Goal: Task Accomplishment & Management: Manage account settings

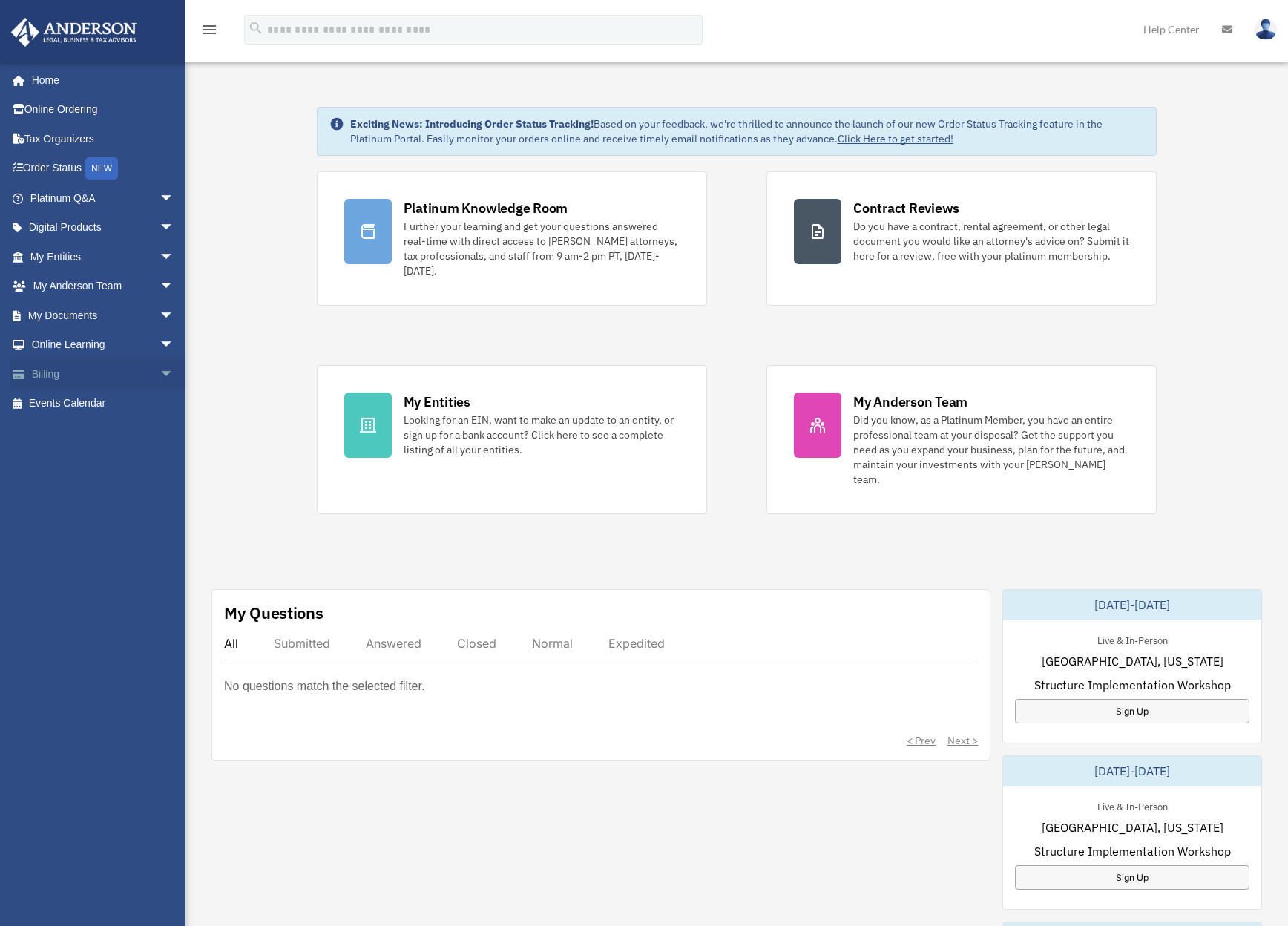
click at [160, 373] on span "arrow_drop_down" at bounding box center [175, 374] width 30 height 30
click at [95, 431] on link "Past Invoices" at bounding box center [108, 434] width 175 height 30
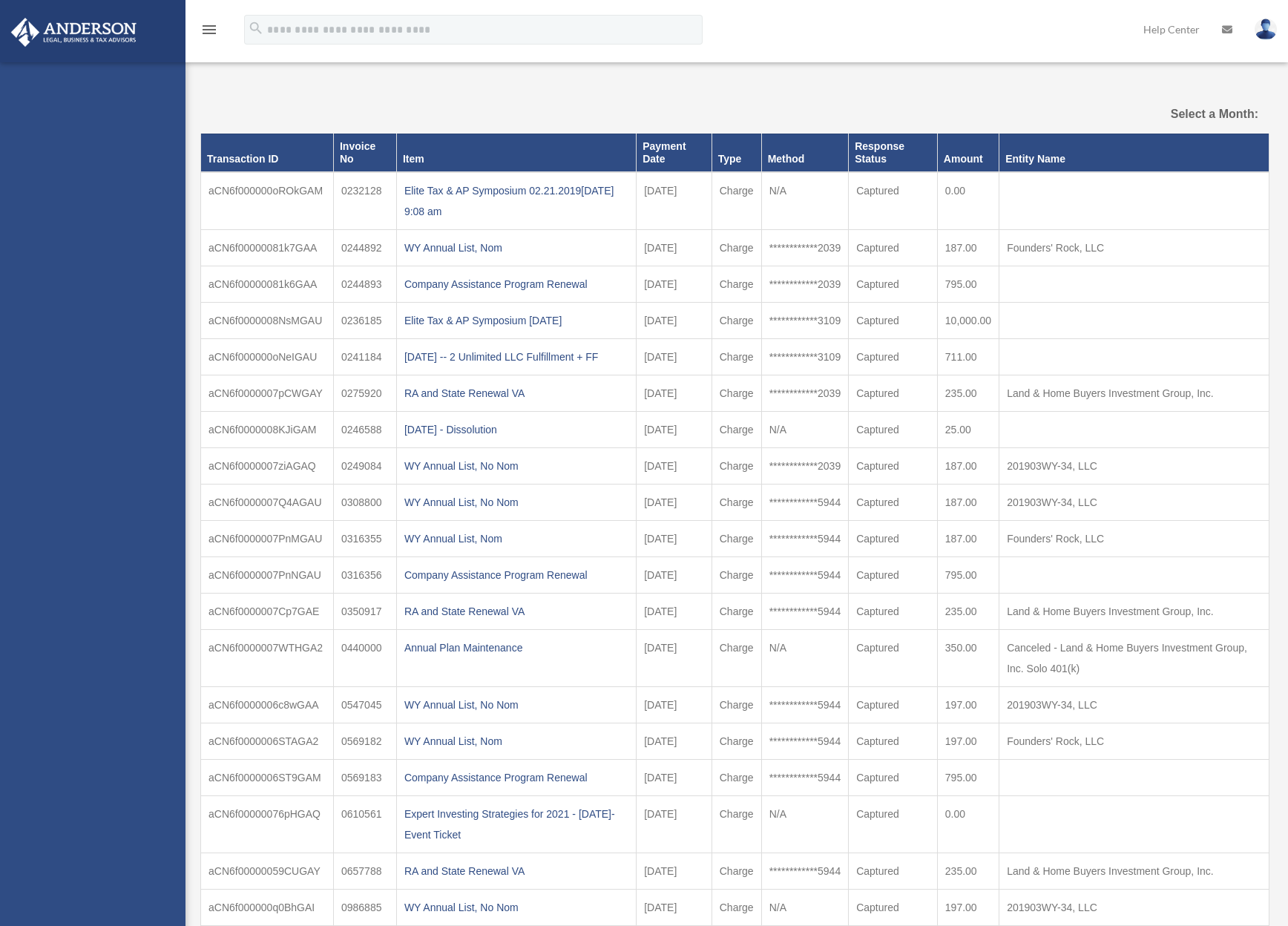
select select
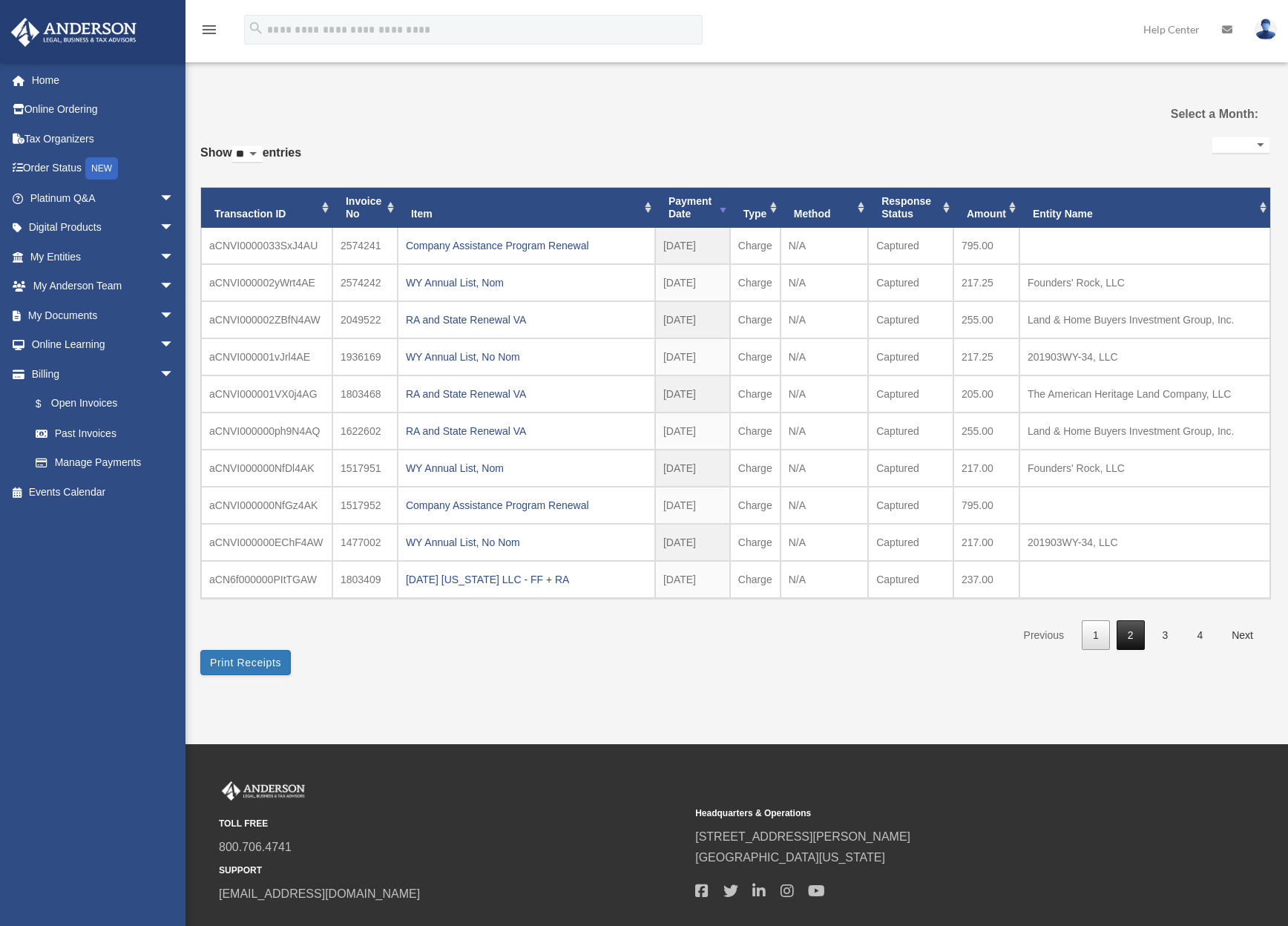
click at [1135, 631] on link "2" at bounding box center [1130, 635] width 28 height 30
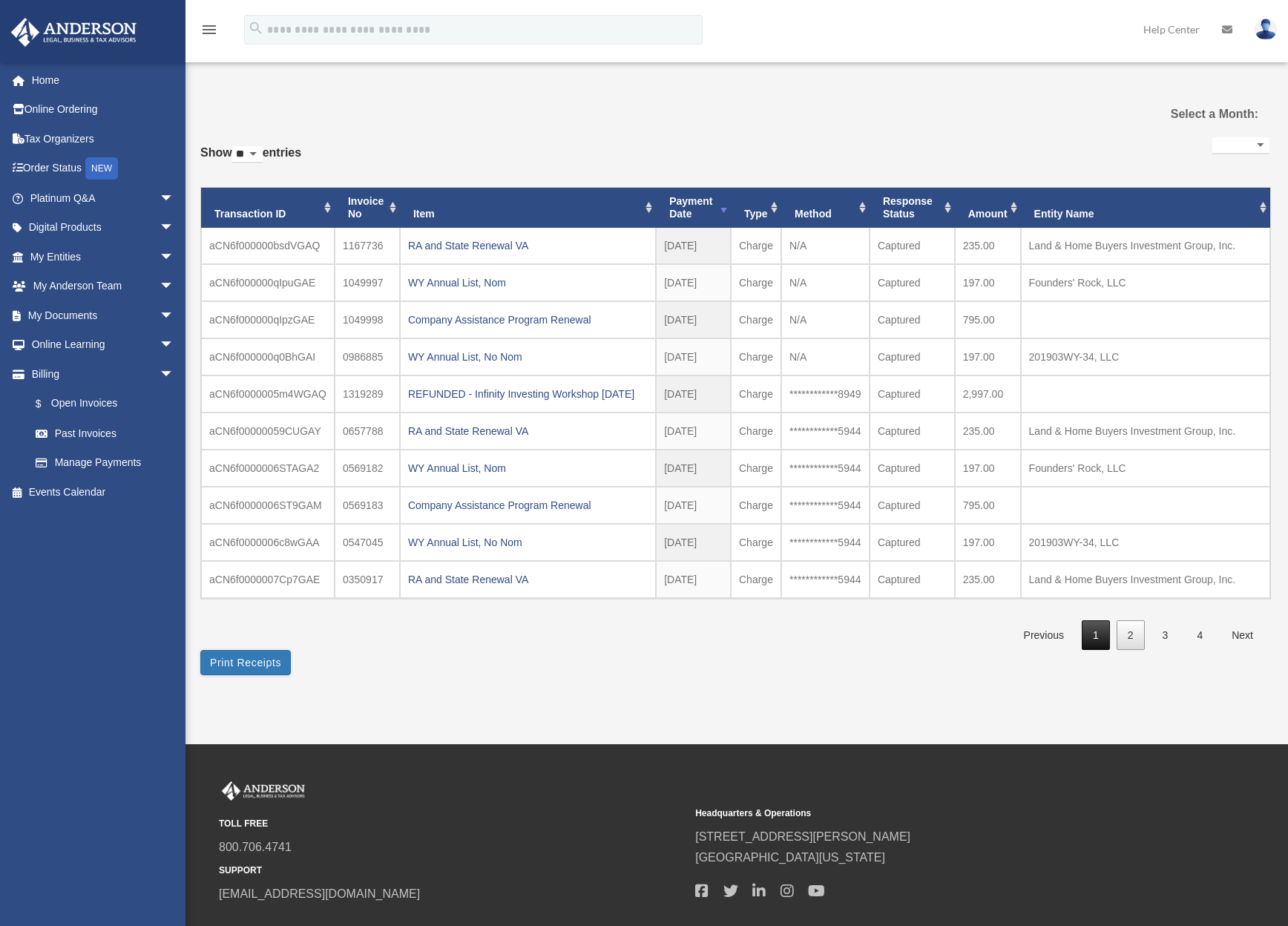
click at [1097, 651] on link "1" at bounding box center [1096, 635] width 28 height 30
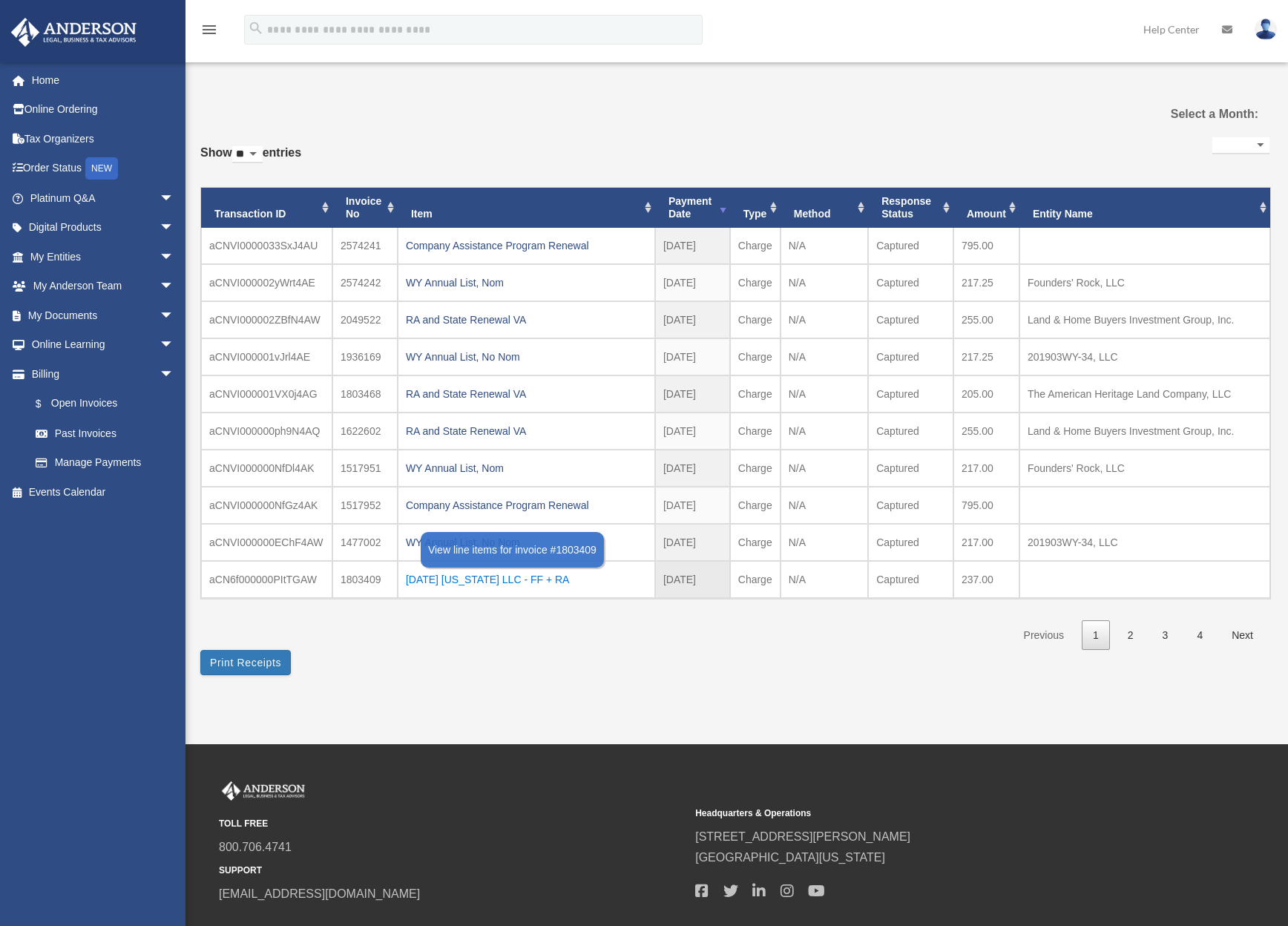
click at [450, 577] on div "2023.11.01 Virginia LLC - FF + RA" at bounding box center [525, 579] width 241 height 21
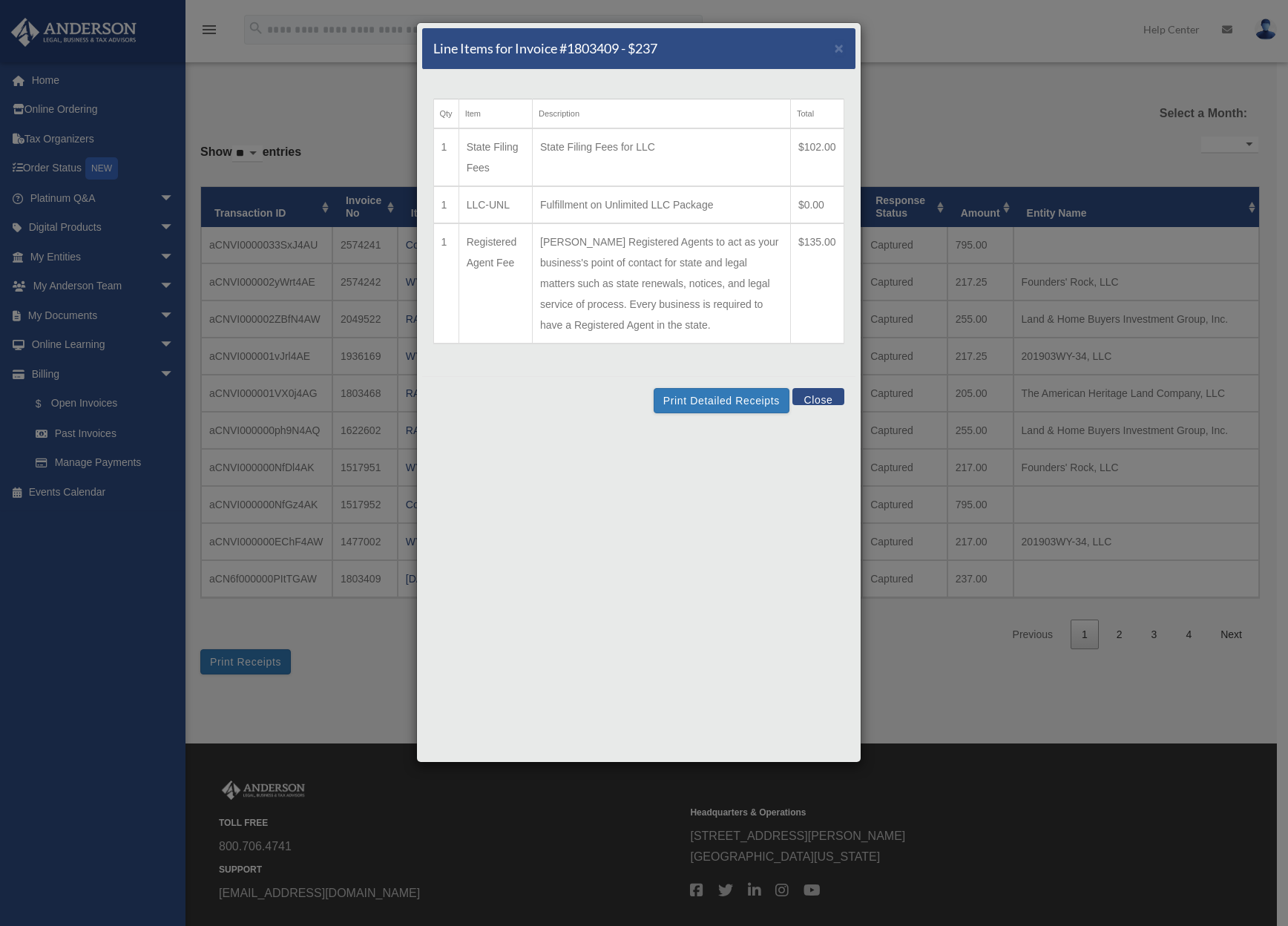
click at [822, 399] on button "Close" at bounding box center [818, 396] width 51 height 17
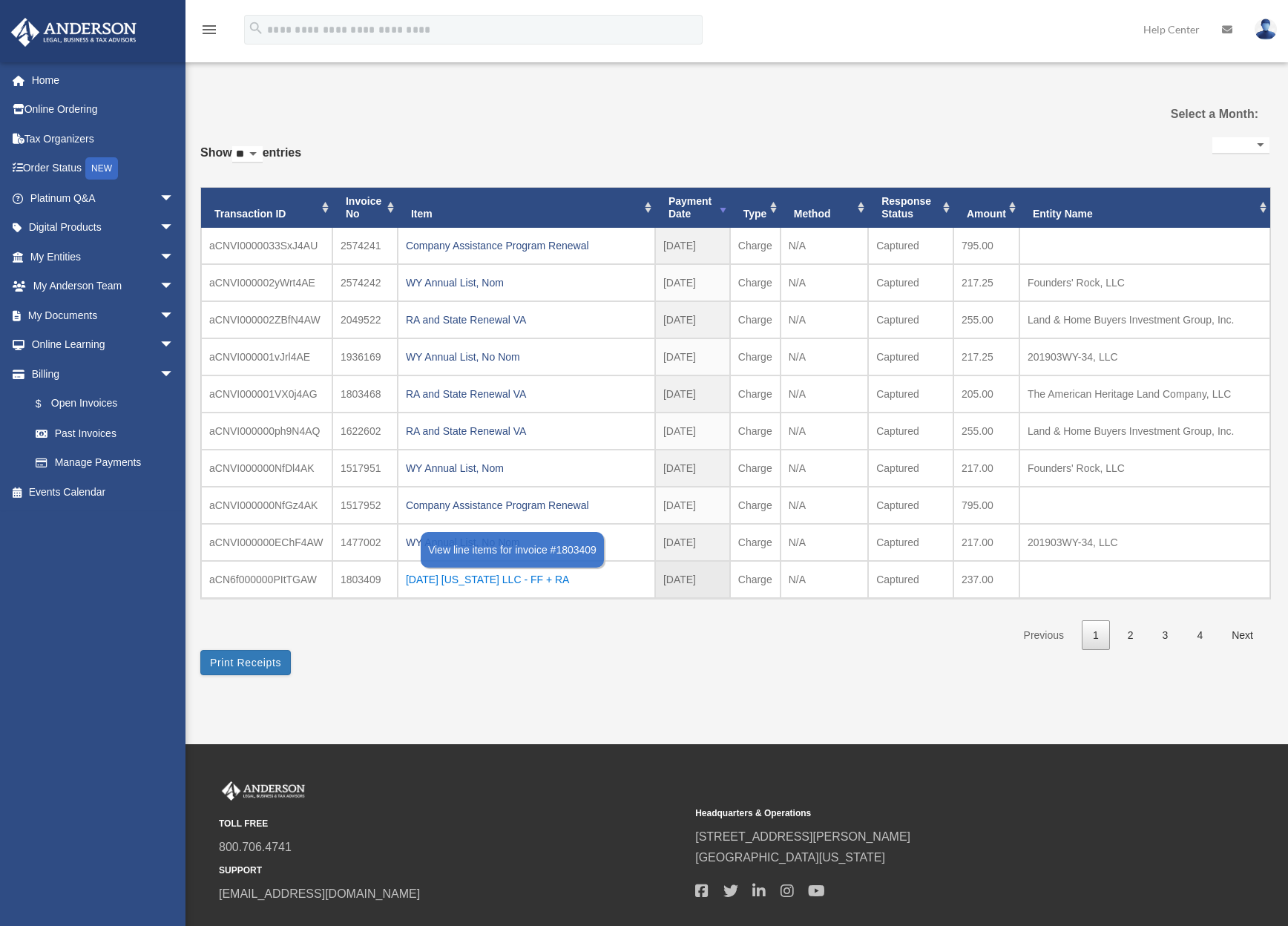
click at [526, 579] on div "2023.11.01 Virginia LLC - FF + RA" at bounding box center [525, 579] width 241 height 21
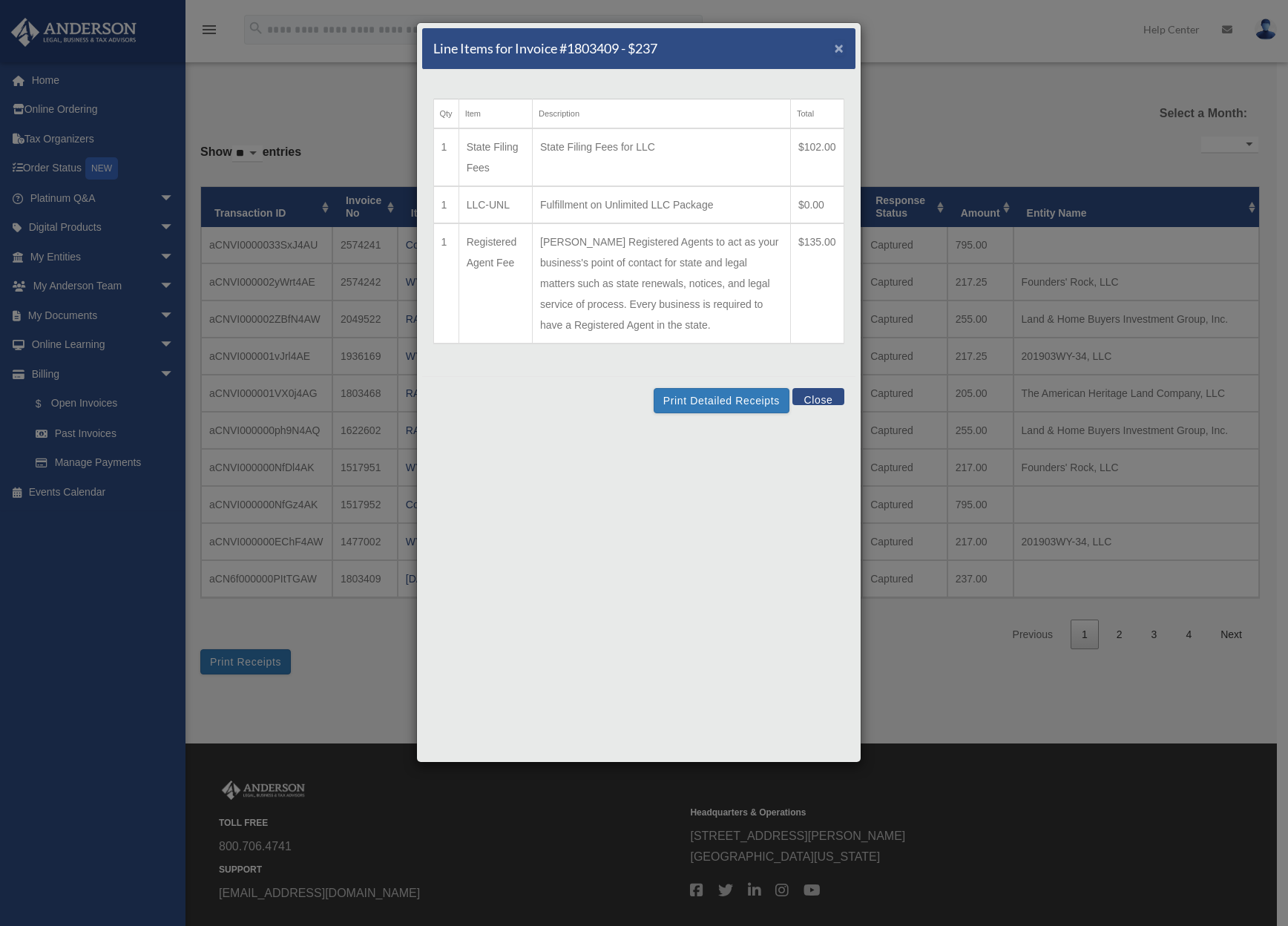
click at [841, 43] on span "×" at bounding box center [839, 48] width 10 height 17
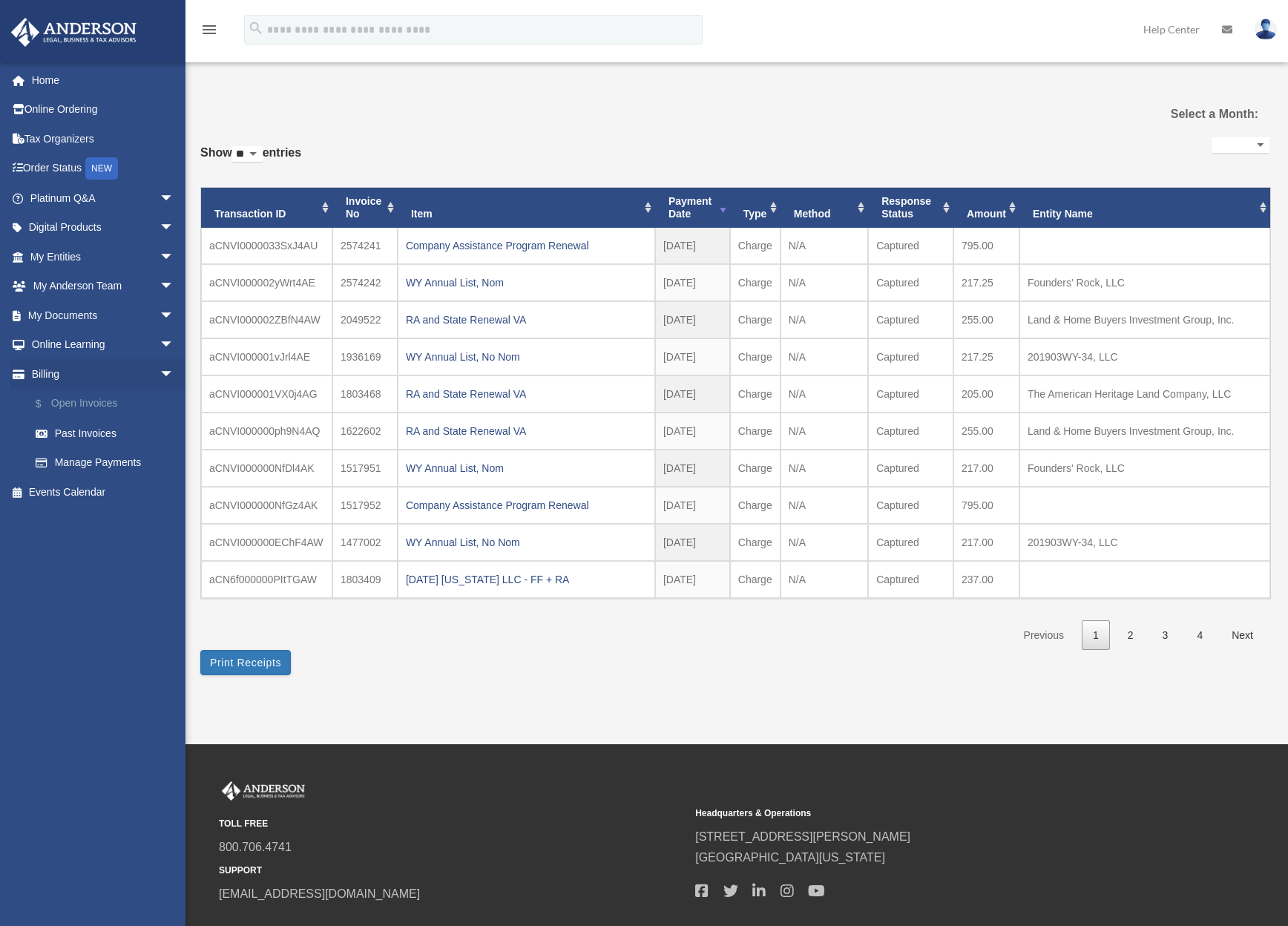
click at [78, 398] on link "$ Open Invoices" at bounding box center [108, 404] width 175 height 30
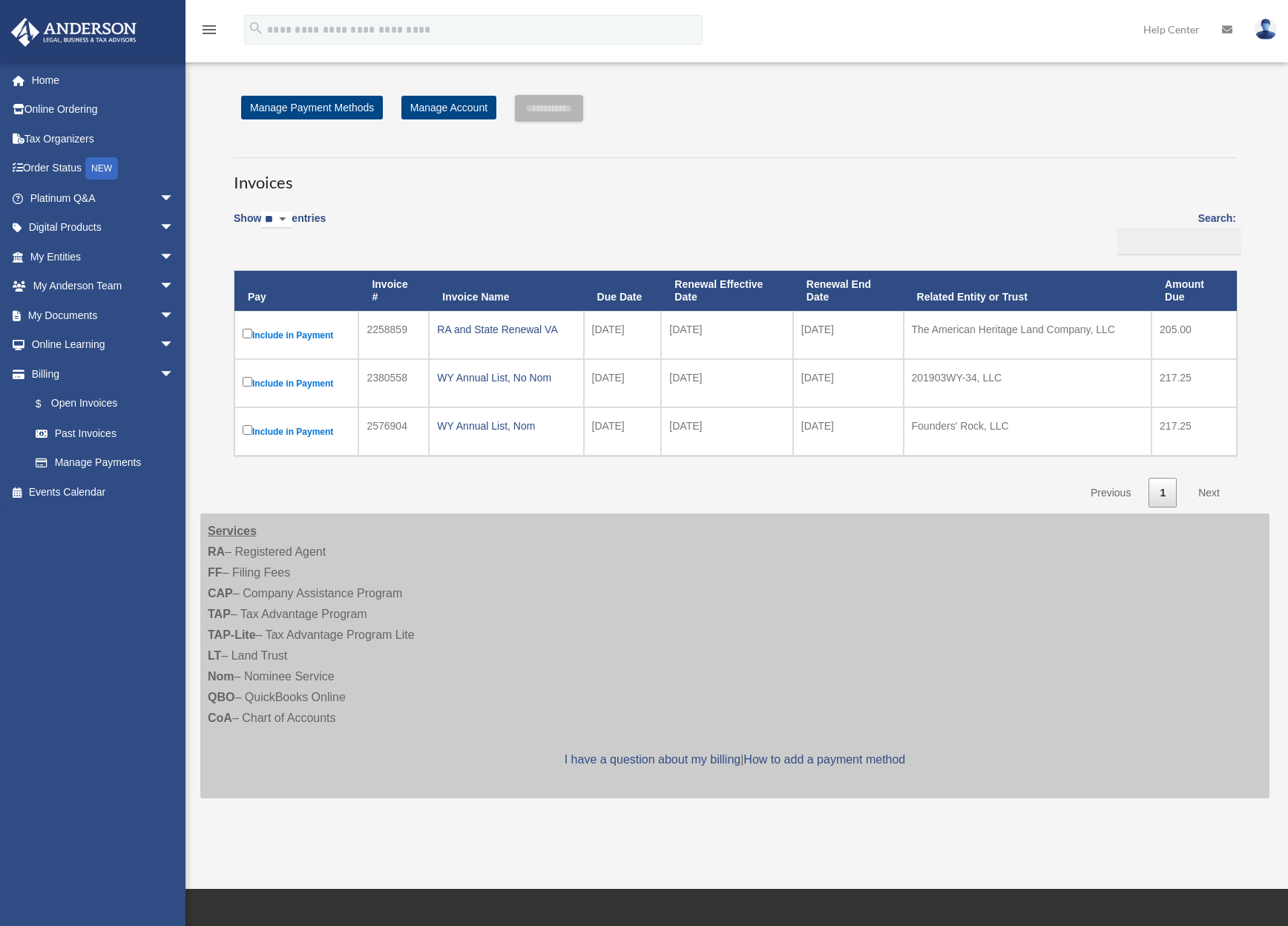
click at [1265, 39] on img at bounding box center [1265, 29] width 22 height 21
click at [1031, 131] on link "Logout" at bounding box center [1043, 130] width 148 height 30
